Goal: Task Accomplishment & Management: Manage account settings

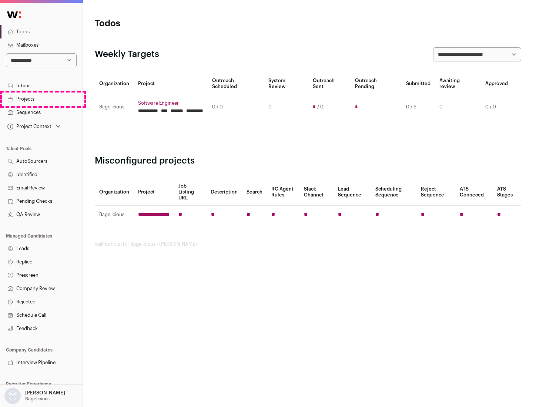
click at [41, 99] on link "Projects" at bounding box center [41, 99] width 83 height 13
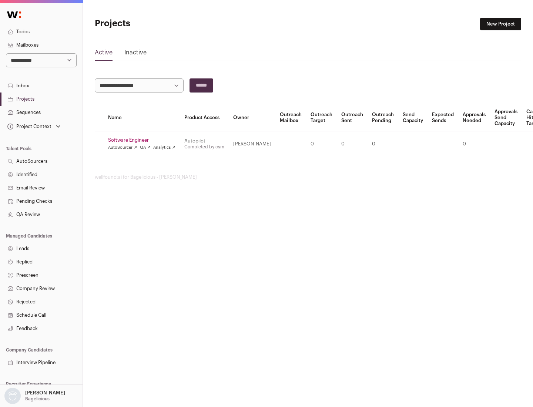
click at [144, 140] on link "Software Engineer" at bounding box center [141, 140] width 67 height 6
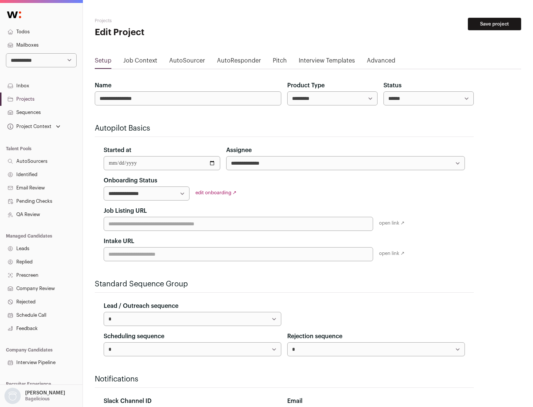
click at [495, 24] on button "Save project" at bounding box center [494, 24] width 53 height 13
